Goal: Transaction & Acquisition: Book appointment/travel/reservation

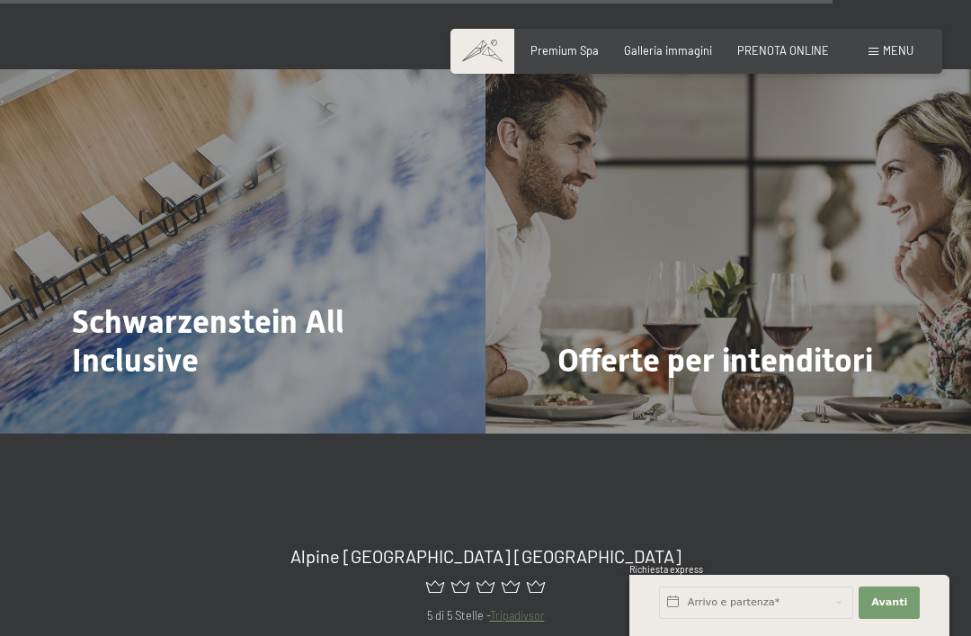
scroll to position [5261, 0]
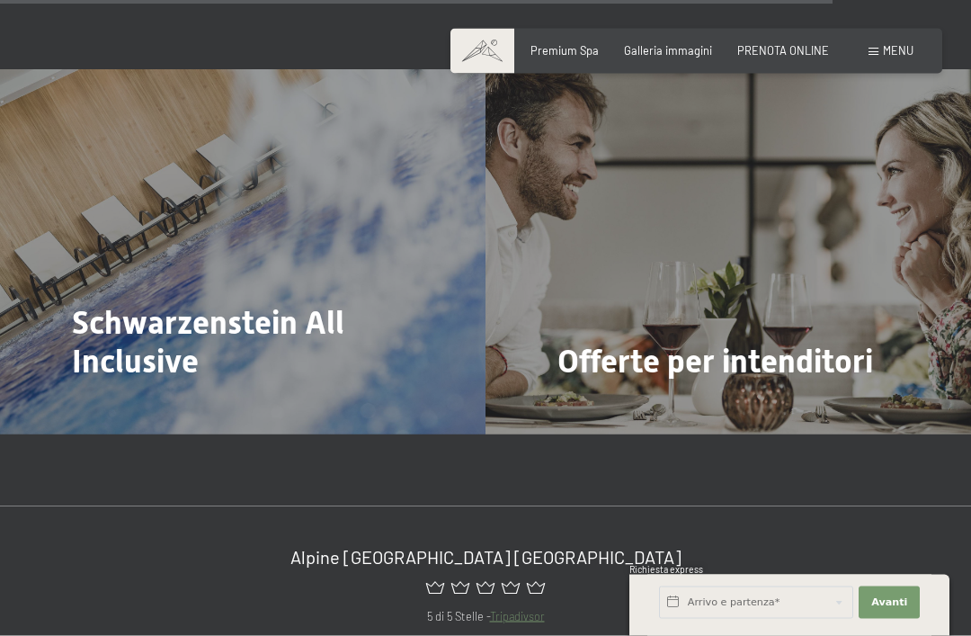
click at [102, 326] on div "Schwarzenstein All Inclusive Di più" at bounding box center [243, 252] width 486 height 364
click at [115, 304] on span "Schwarzenstein All Inclusive" at bounding box center [208, 342] width 273 height 76
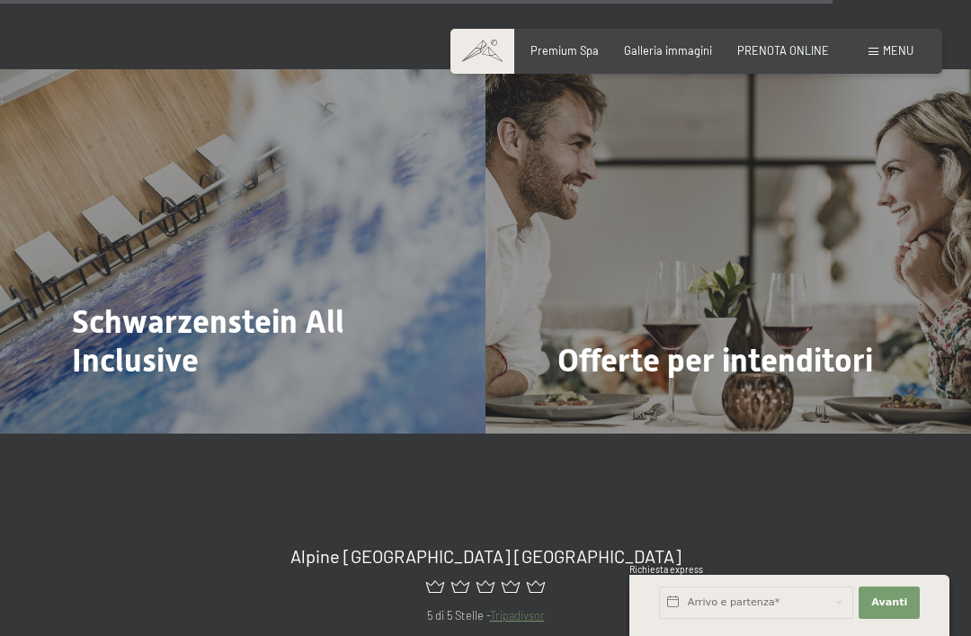
click at [85, 333] on div "Schwarzenstein All Inclusive Di più" at bounding box center [243, 251] width 486 height 364
click at [85, 399] on div at bounding box center [82, 410] width 13 height 22
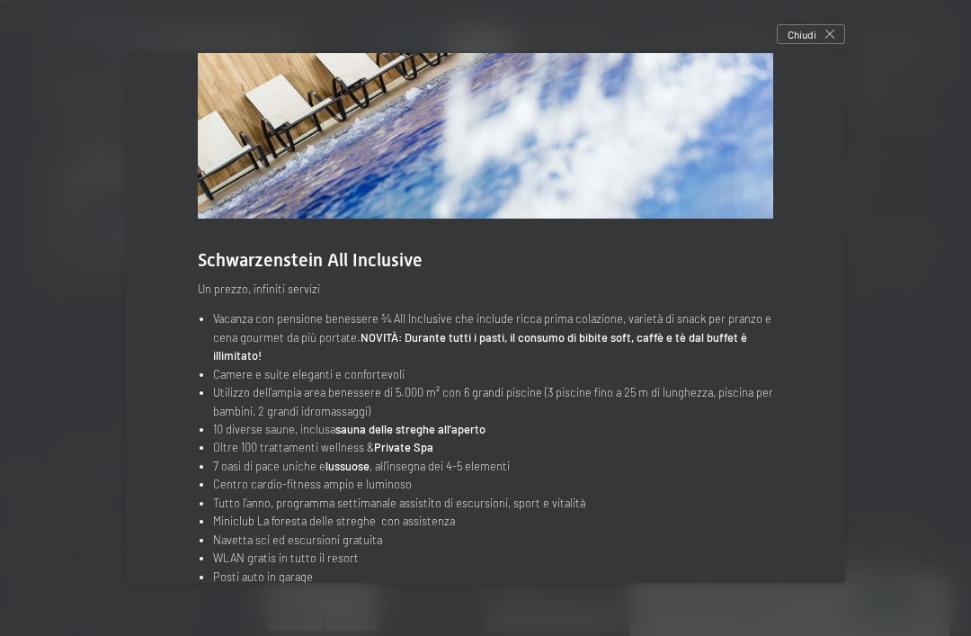
scroll to position [5938, 0]
click at [830, 37] on icon at bounding box center [830, 34] width 9 height 9
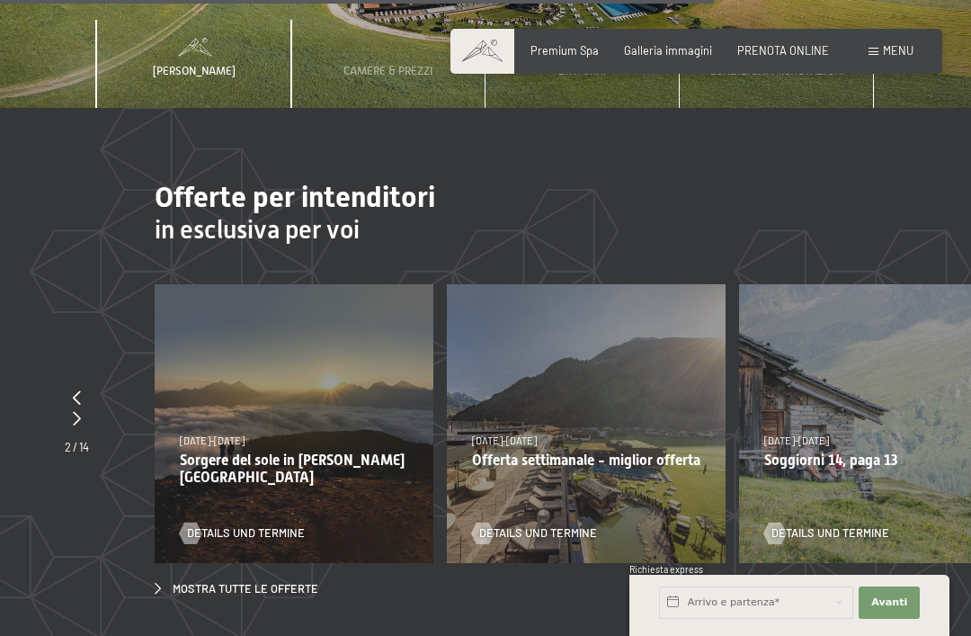
scroll to position [4591, 0]
click at [164, 580] on link "Mostra tutte le offerte" at bounding box center [237, 588] width 164 height 16
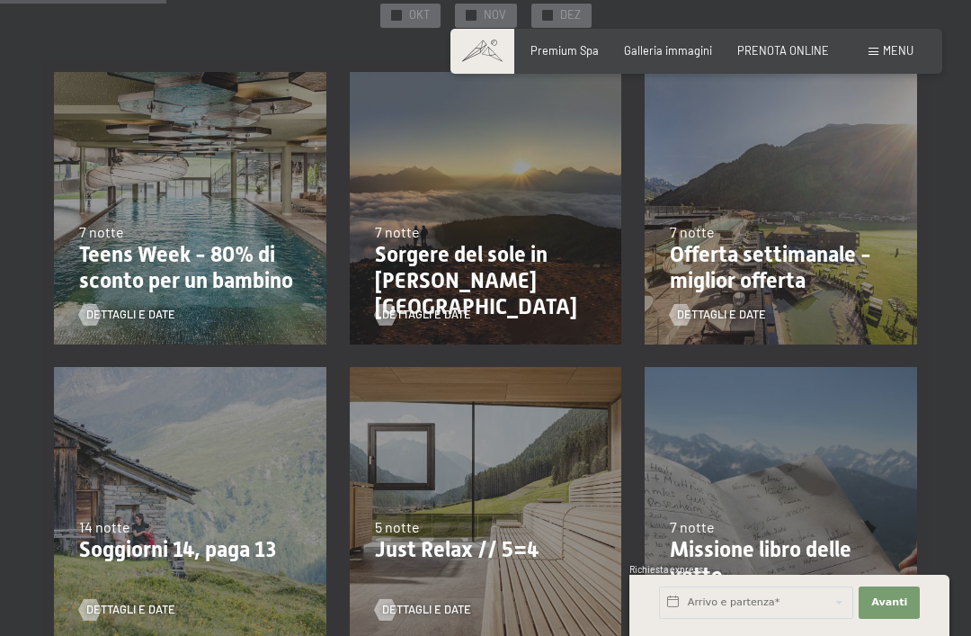
scroll to position [384, 0]
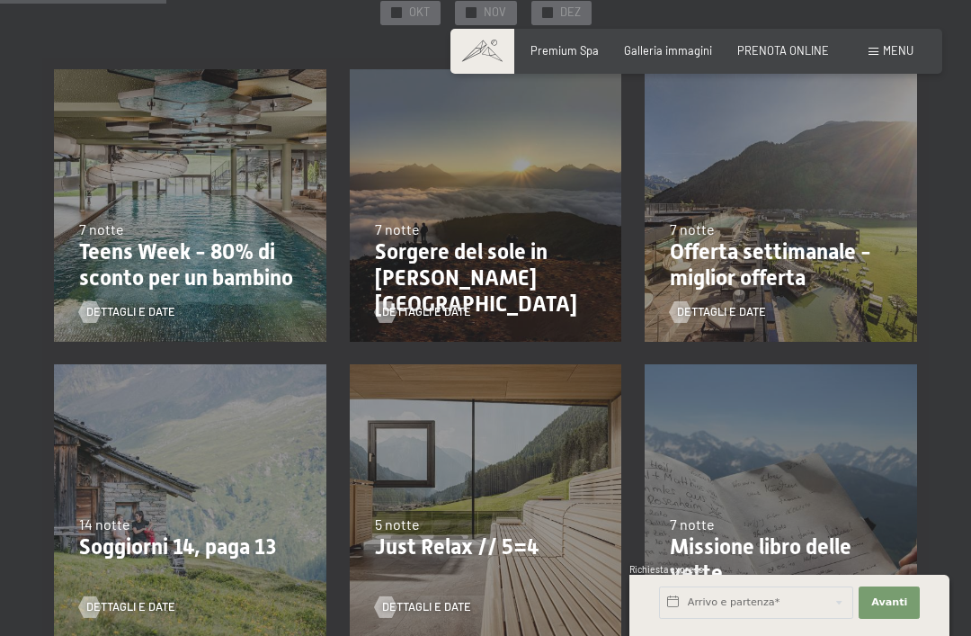
click at [708, 304] on span "Dettagli e Date" at bounding box center [721, 312] width 89 height 16
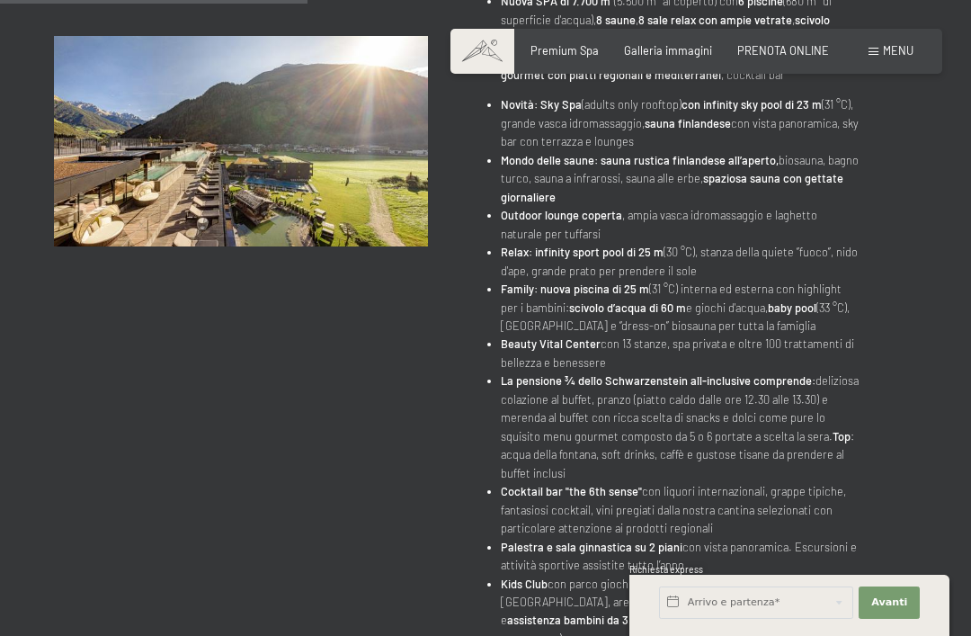
scroll to position [560, 0]
